Goal: Navigation & Orientation: Find specific page/section

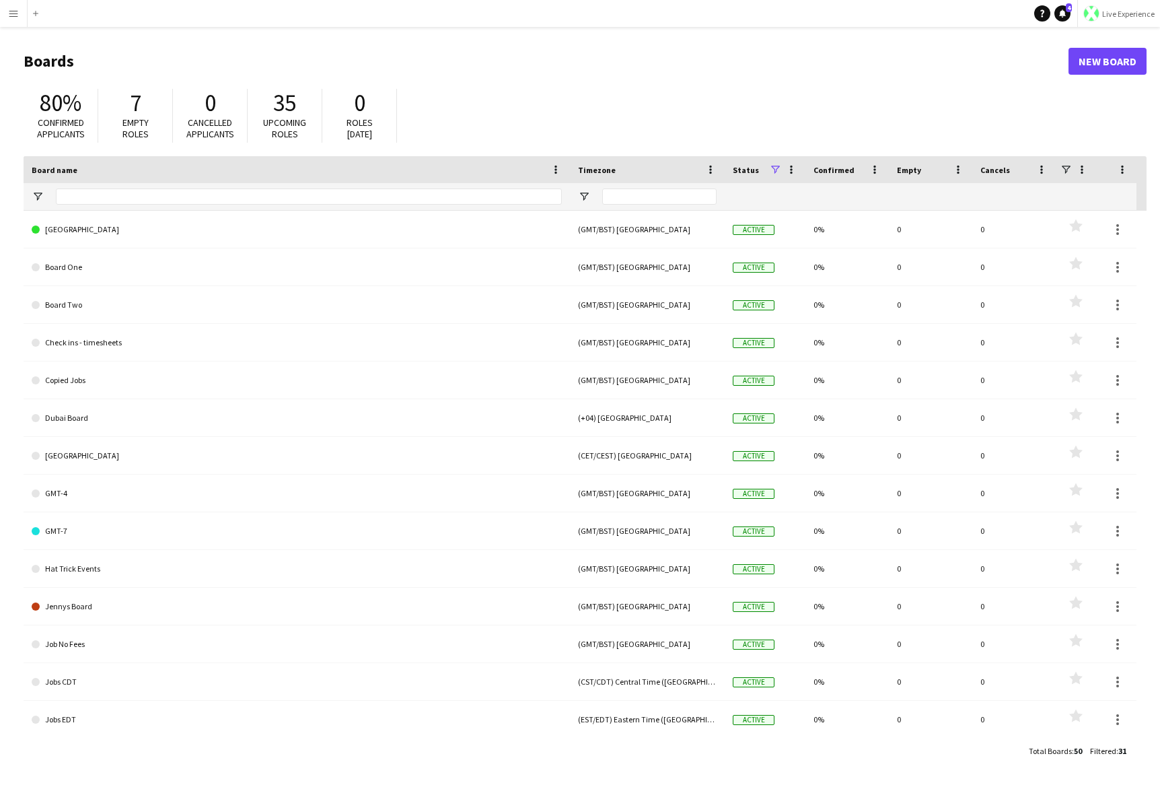
click at [879, 15] on span "Live Experience" at bounding box center [1128, 14] width 52 height 10
click at [879, 85] on span "Walls Productions" at bounding box center [1115, 89] width 72 height 12
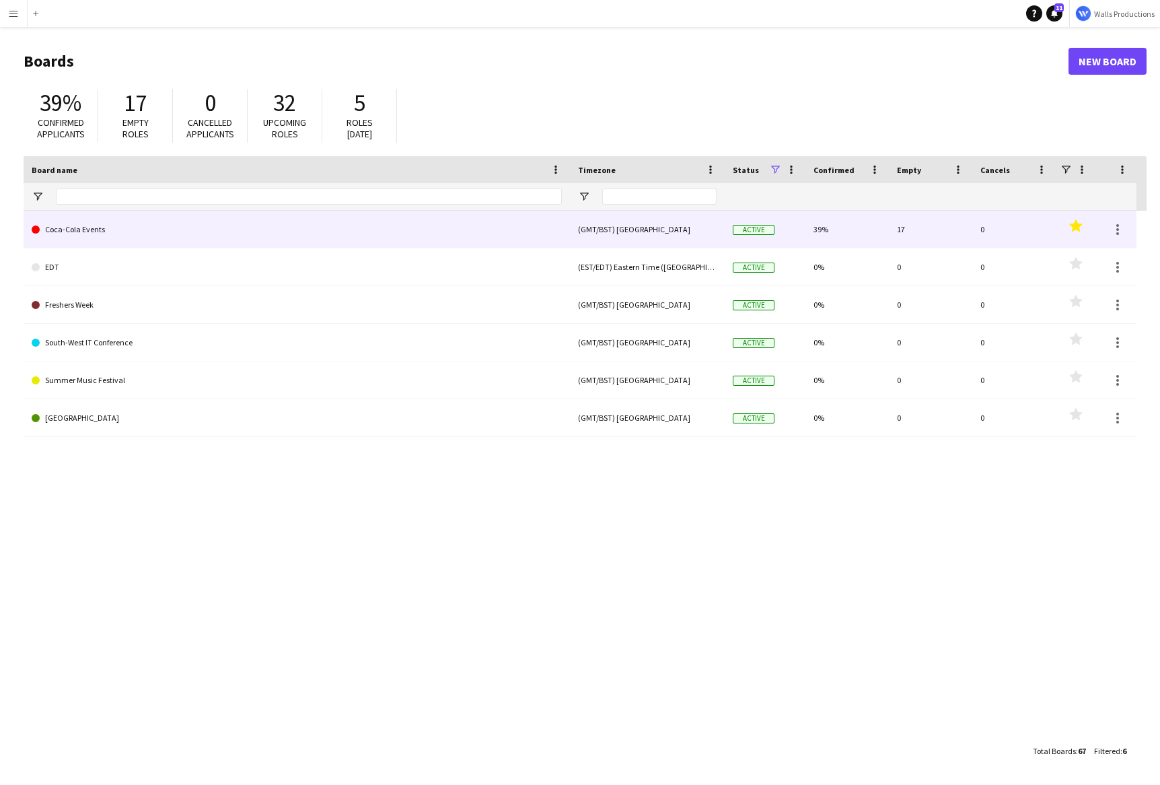
click at [86, 238] on link "Coca-Cola Events" at bounding box center [297, 230] width 530 height 38
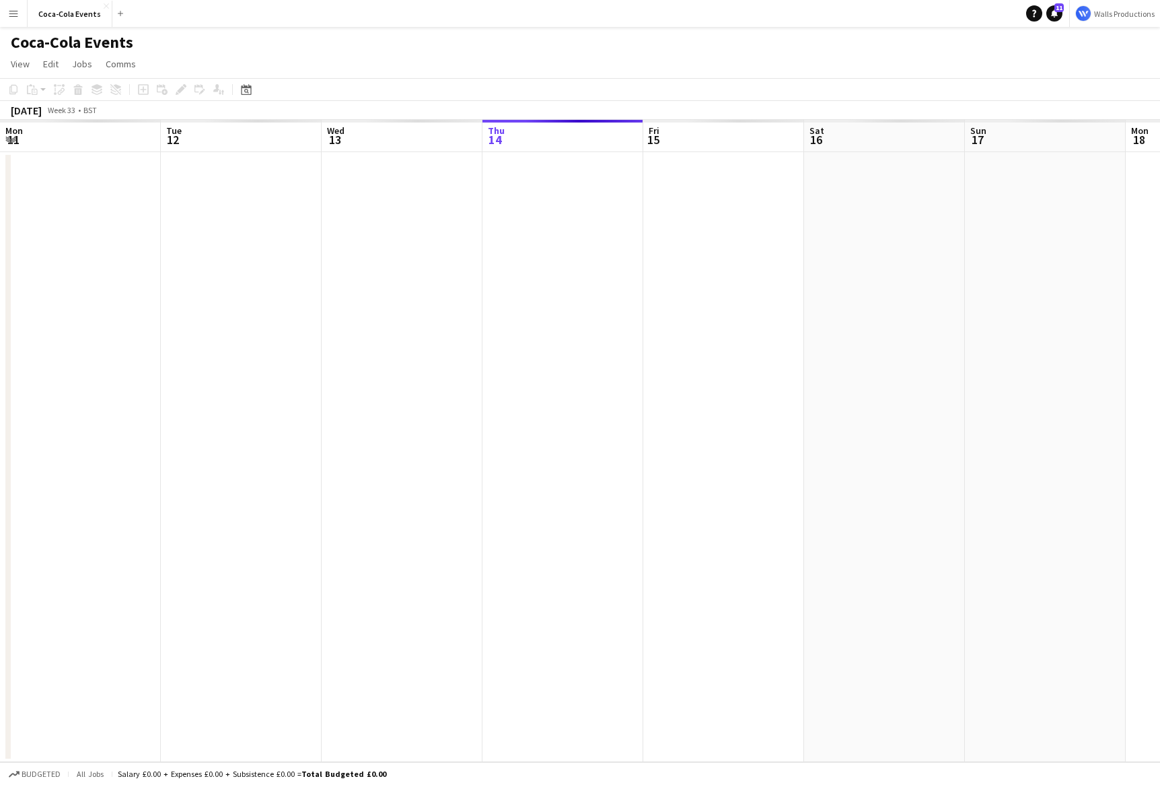
scroll to position [0, 322]
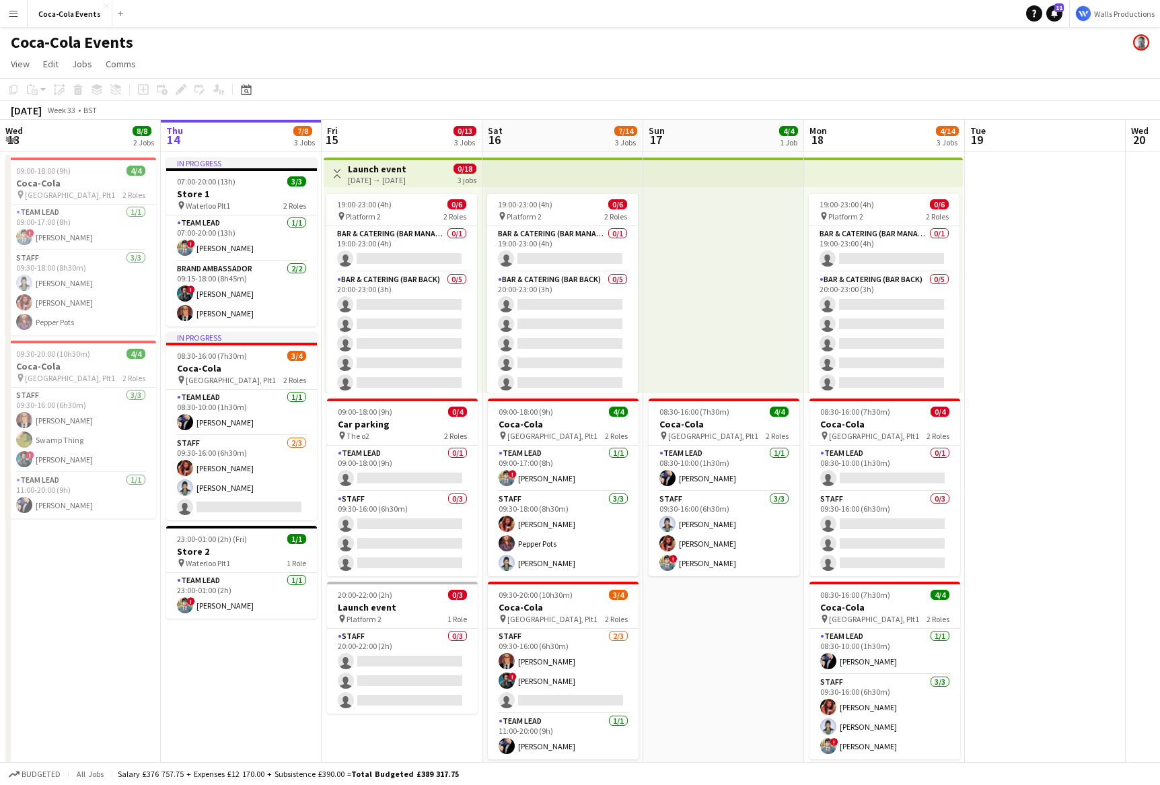
click at [14, 20] on button "Menu" at bounding box center [13, 13] width 27 height 27
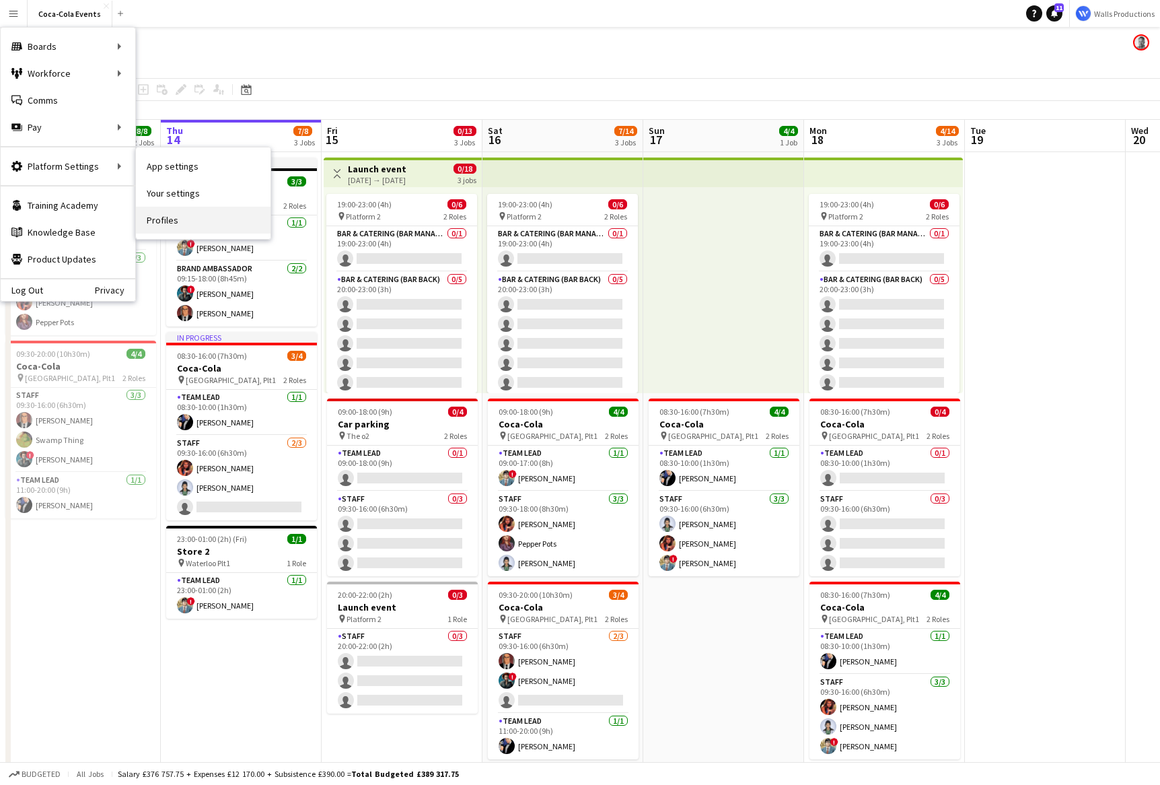
click at [167, 224] on link "Profiles" at bounding box center [203, 220] width 135 height 27
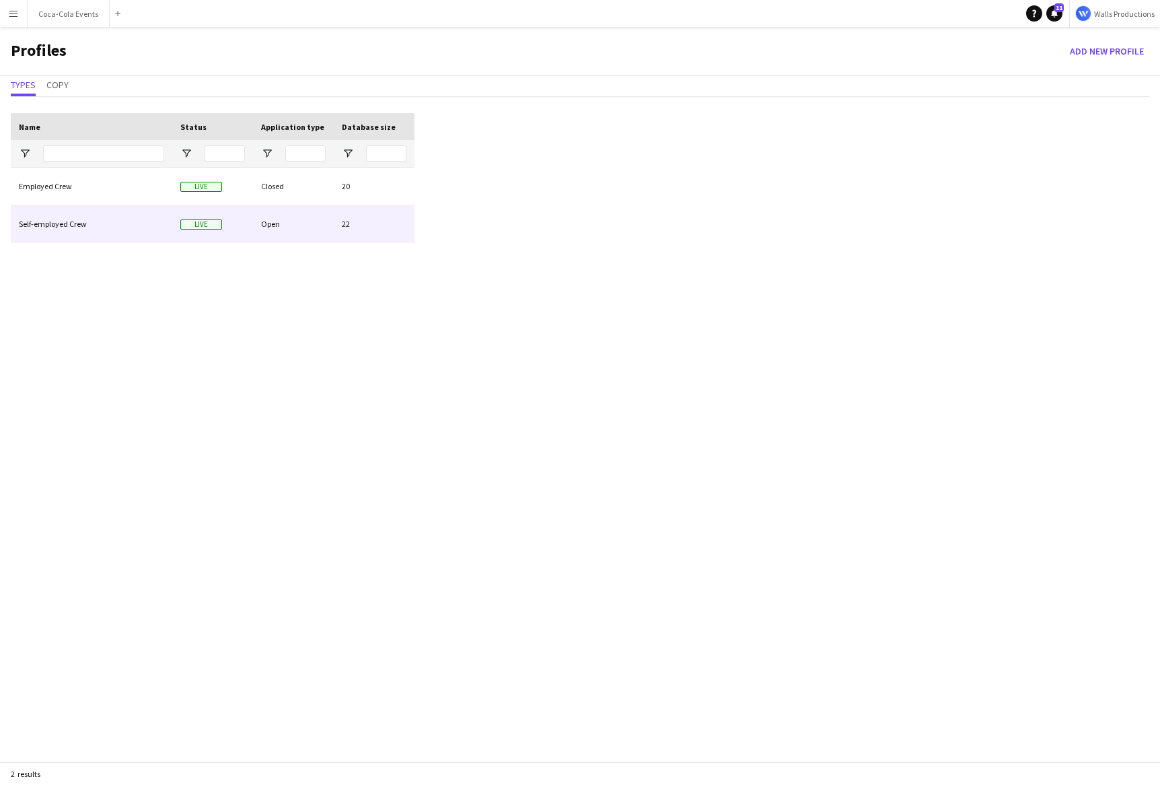
click at [97, 232] on div "Self-employed Crew" at bounding box center [91, 223] width 161 height 37
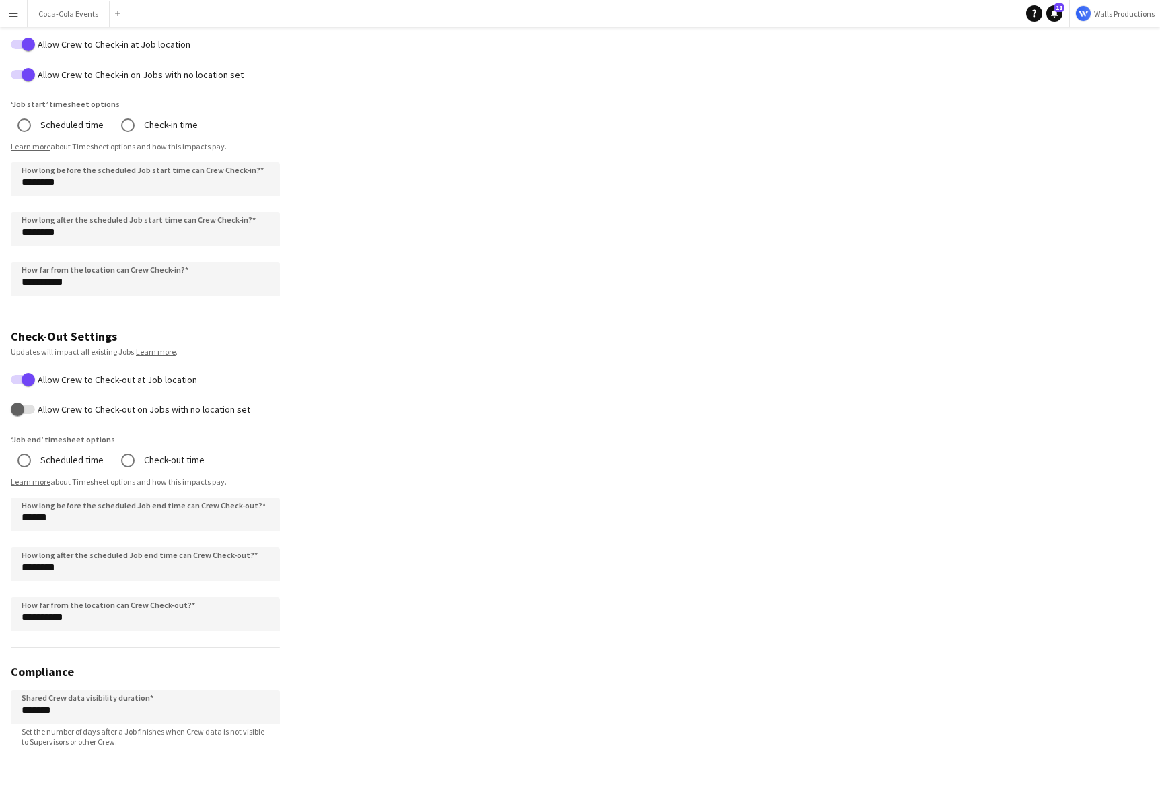
scroll to position [754, 0]
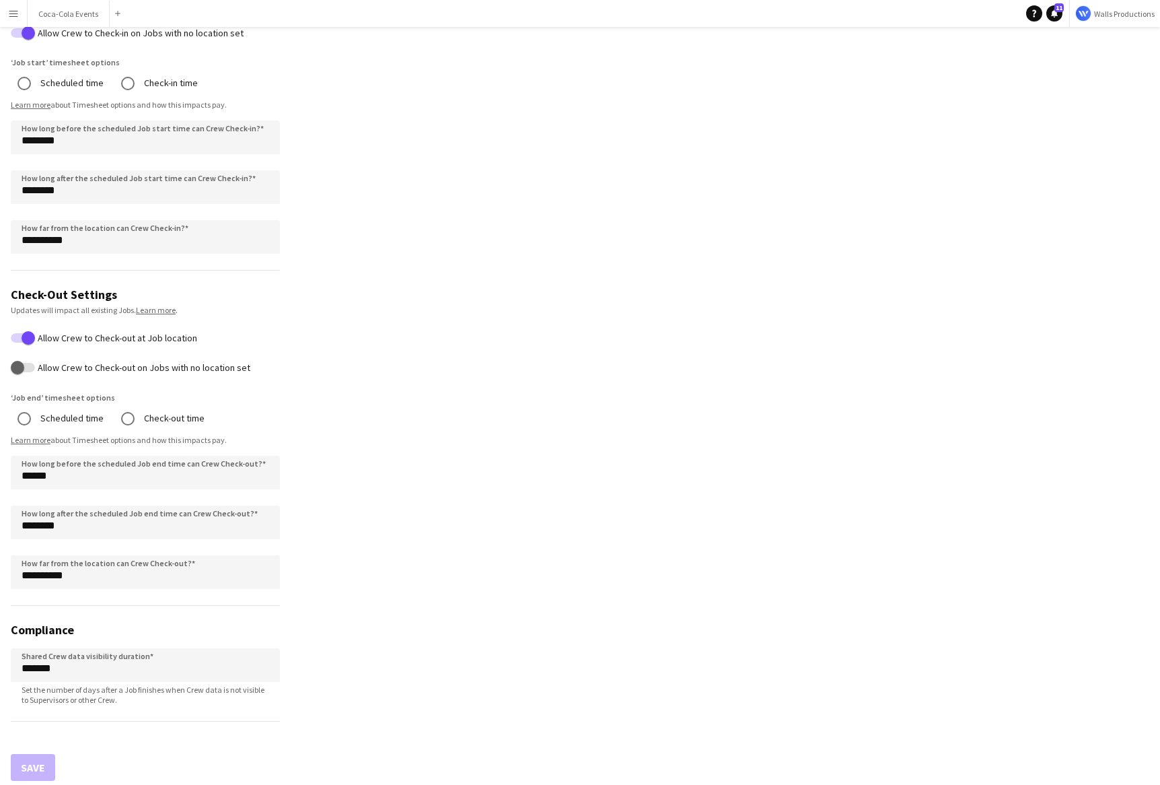
click at [15, 20] on button "Menu" at bounding box center [13, 13] width 27 height 27
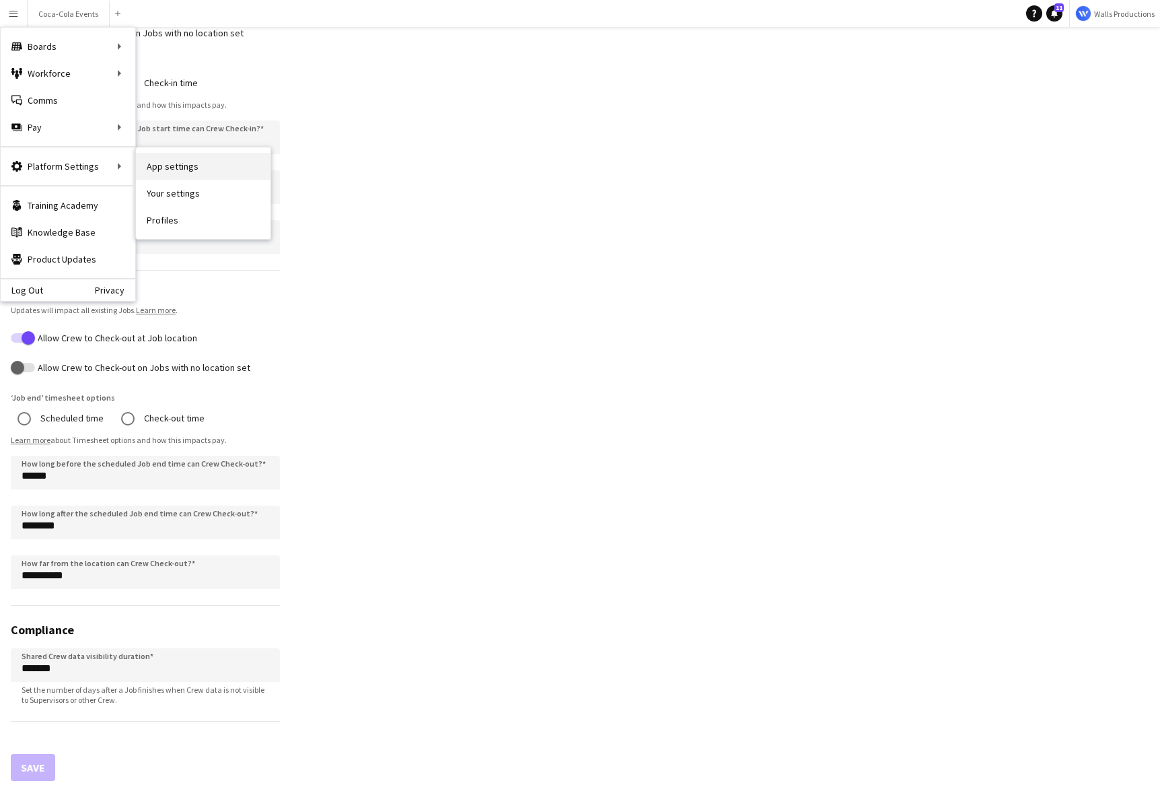
click at [166, 162] on link "App settings" at bounding box center [203, 166] width 135 height 27
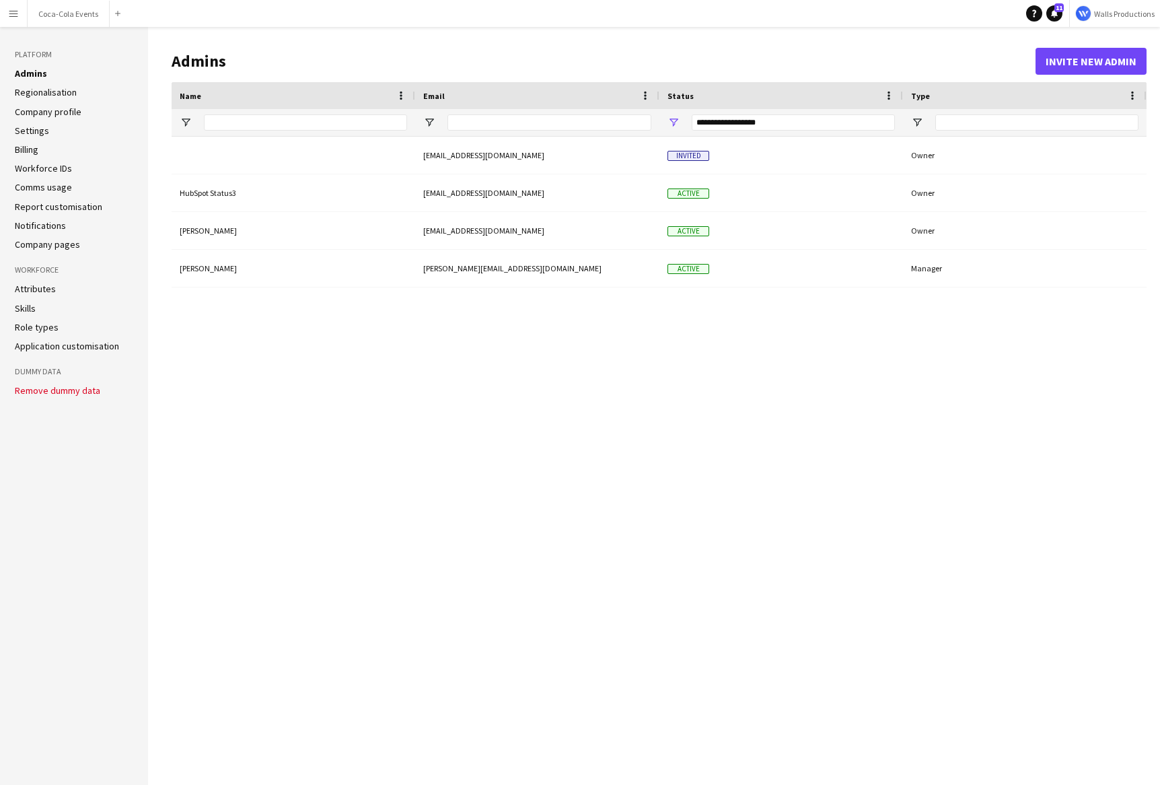
click at [41, 170] on link "Workforce IDs" at bounding box center [43, 168] width 57 height 12
